Goal: Navigation & Orientation: Find specific page/section

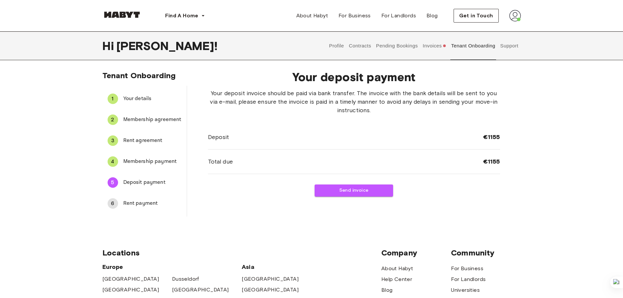
click at [426, 45] on button "Invoices" at bounding box center [434, 45] width 25 height 29
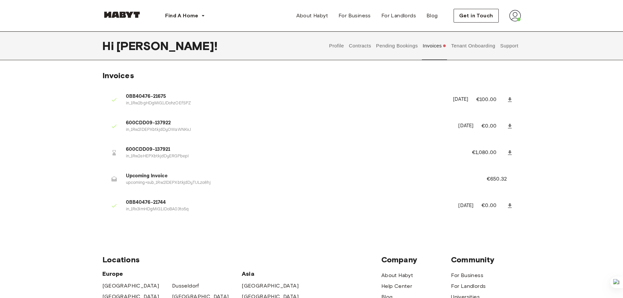
click at [343, 47] on button "Profile" at bounding box center [337, 45] width 17 height 29
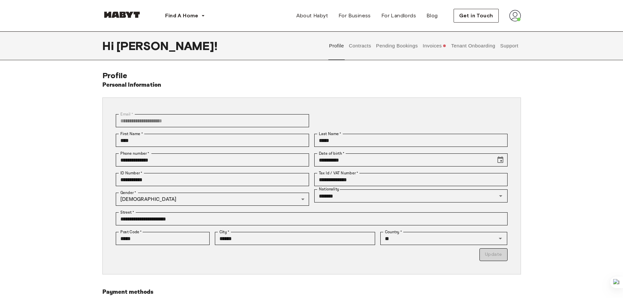
click at [355, 46] on button "Contracts" at bounding box center [360, 45] width 24 height 29
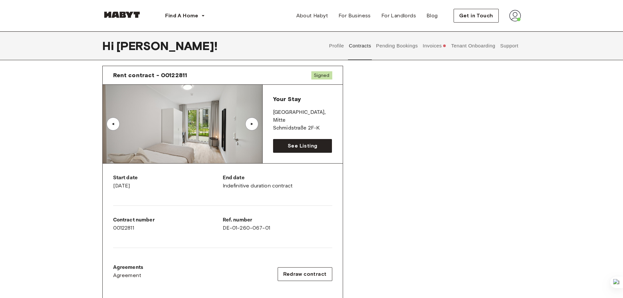
scroll to position [327, 0]
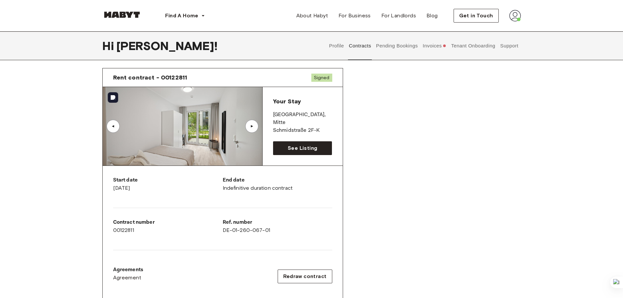
click at [255, 127] on div "▲" at bounding box center [251, 126] width 13 height 13
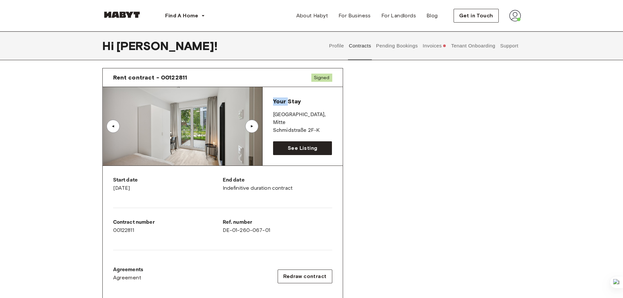
click at [256, 127] on div "▲" at bounding box center [251, 126] width 13 height 13
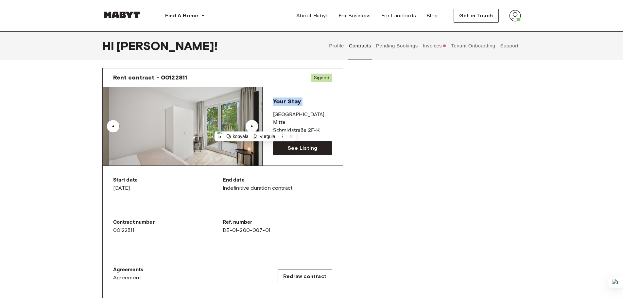
click at [256, 127] on div "▲" at bounding box center [251, 126] width 13 height 13
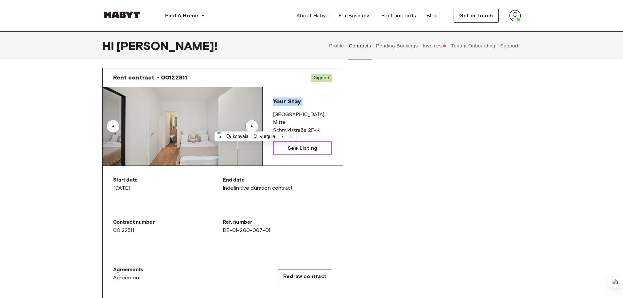
click at [314, 145] on span "See Listing" at bounding box center [302, 148] width 29 height 8
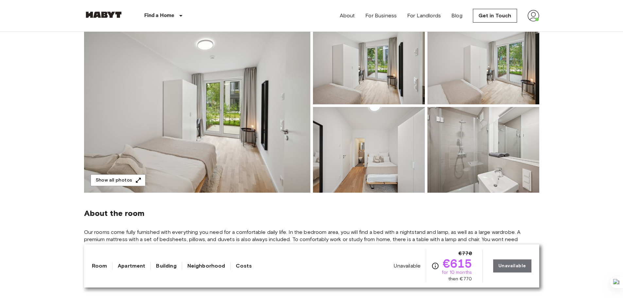
scroll to position [33, 0]
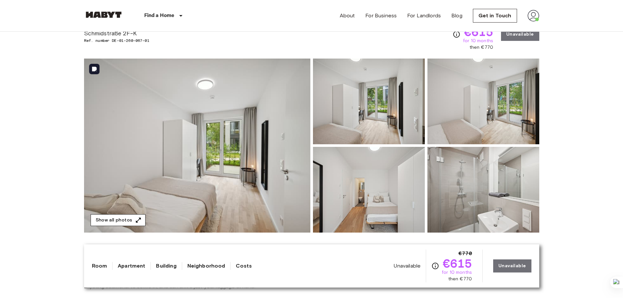
click at [128, 219] on button "Show all photos" at bounding box center [118, 220] width 55 height 12
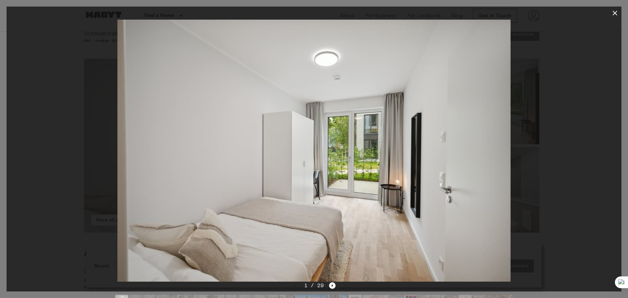
click at [329, 283] on div "1 / 29" at bounding box center [315, 286] width 44 height 8
click at [331, 287] on icon "Next image" at bounding box center [332, 285] width 7 height 7
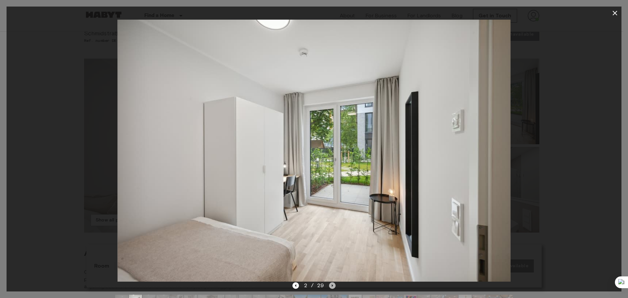
click at [331, 287] on icon "Next image" at bounding box center [332, 285] width 7 height 7
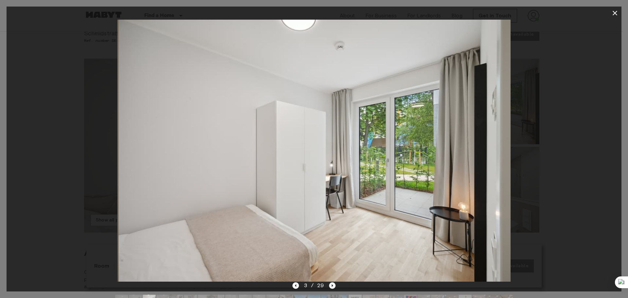
click at [331, 287] on icon "Next image" at bounding box center [332, 285] width 7 height 7
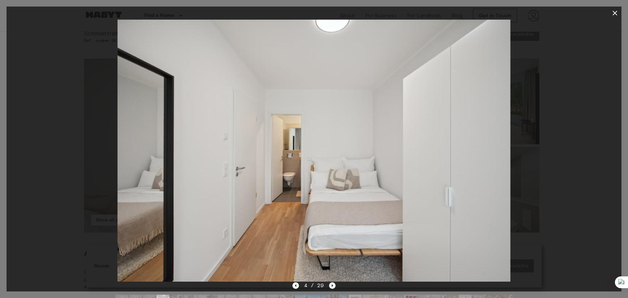
click at [331, 287] on icon "Next image" at bounding box center [332, 285] width 7 height 7
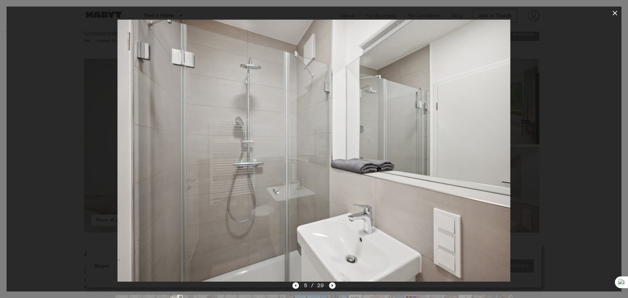
click at [331, 288] on icon "Next image" at bounding box center [332, 285] width 7 height 7
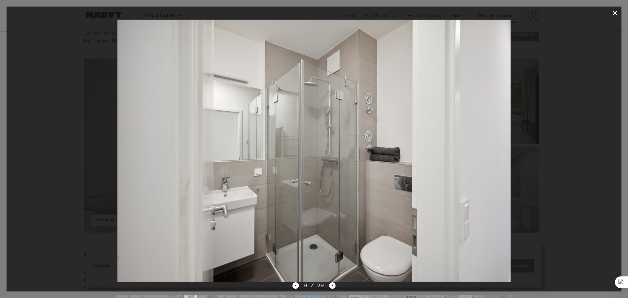
click at [331, 288] on icon "Next image" at bounding box center [332, 285] width 7 height 7
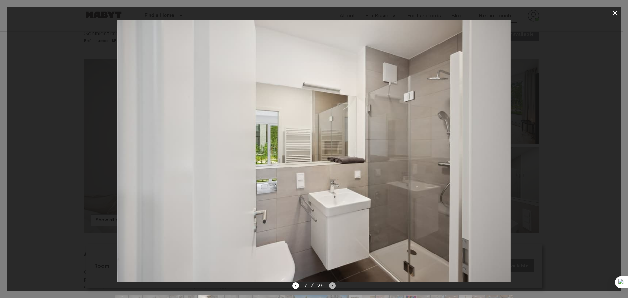
click at [331, 288] on icon "Next image" at bounding box center [332, 285] width 7 height 7
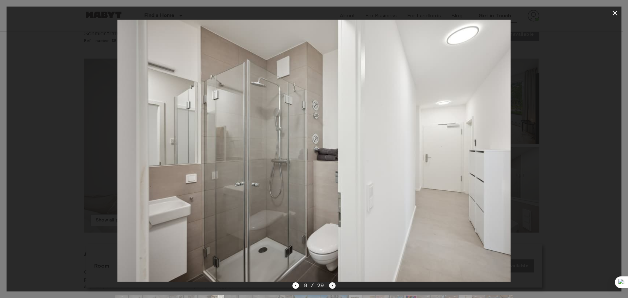
click at [331, 288] on icon "Next image" at bounding box center [332, 285] width 7 height 7
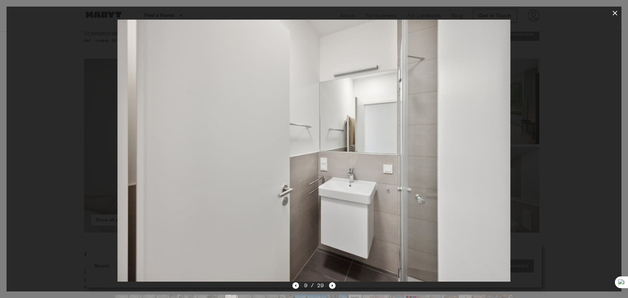
click at [613, 13] on icon "button" at bounding box center [615, 13] width 8 height 8
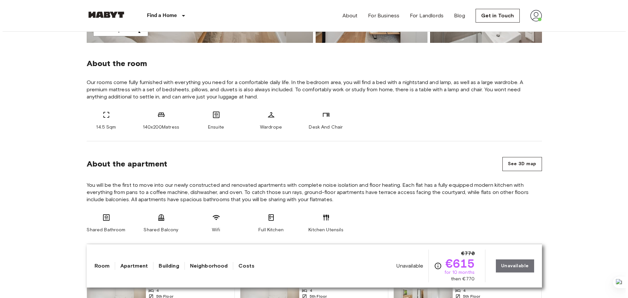
scroll to position [229, 0]
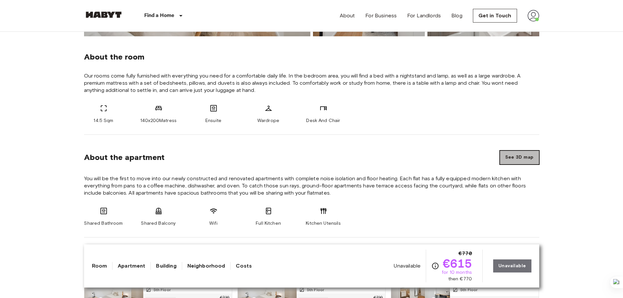
click at [524, 154] on button "See 3D map" at bounding box center [520, 158] width 40 height 14
